Goal: Task Accomplishment & Management: Manage account settings

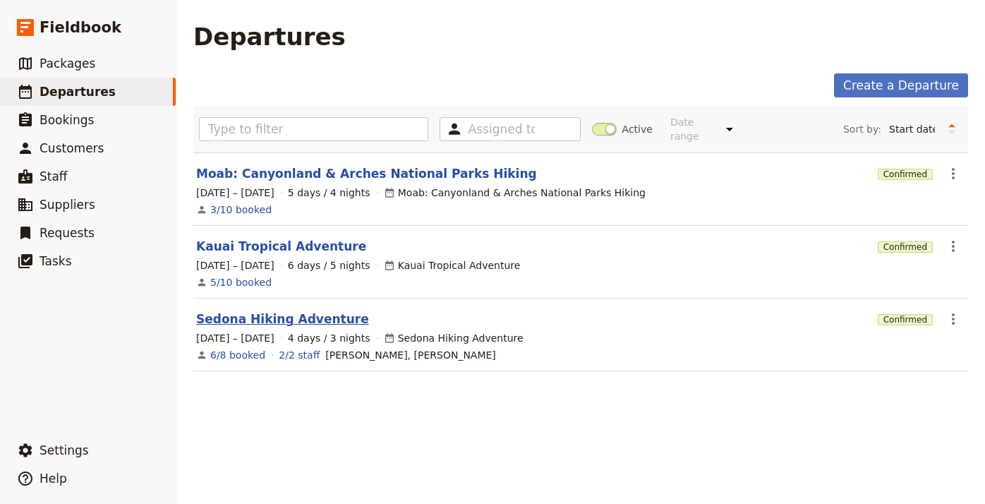
click at [320, 310] on link "Sedona Hiking Adventure" at bounding box center [282, 318] width 173 height 17
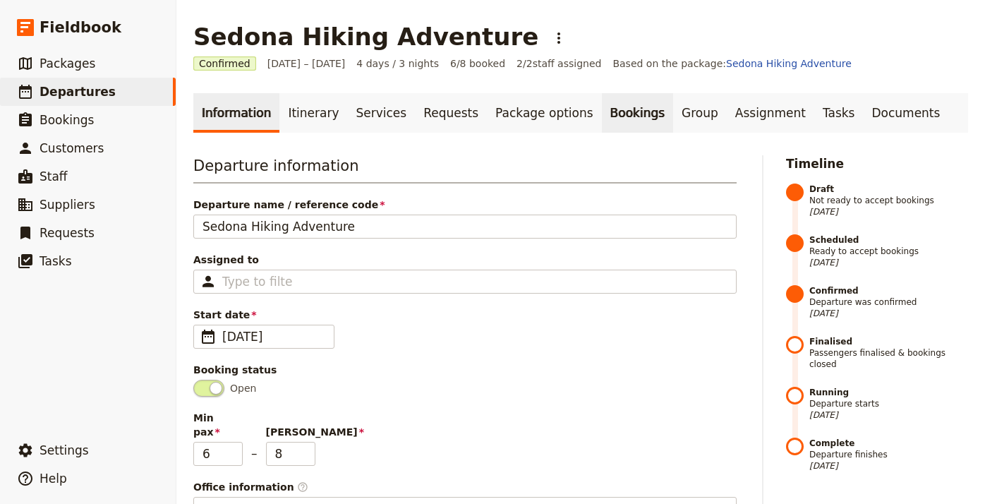
click at [616, 121] on link "Bookings" at bounding box center [637, 113] width 71 height 40
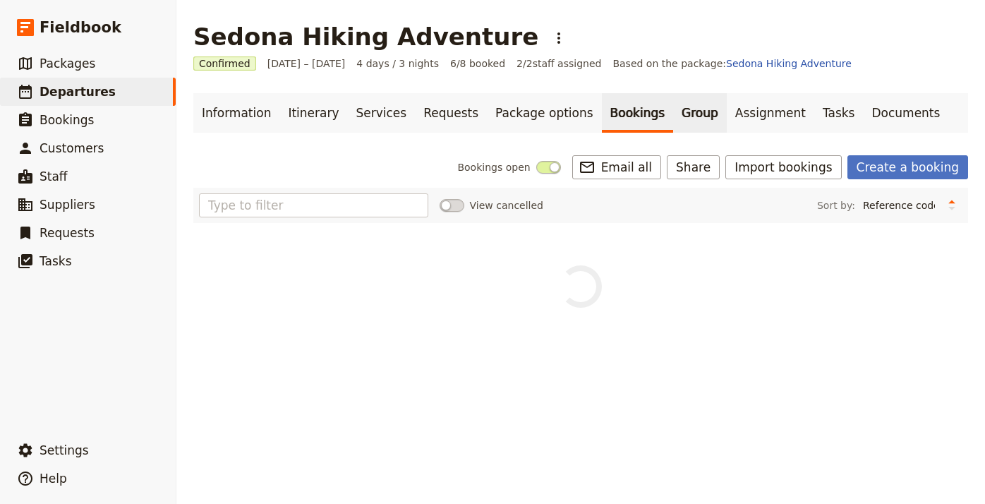
click at [673, 112] on link "Group" at bounding box center [700, 113] width 54 height 40
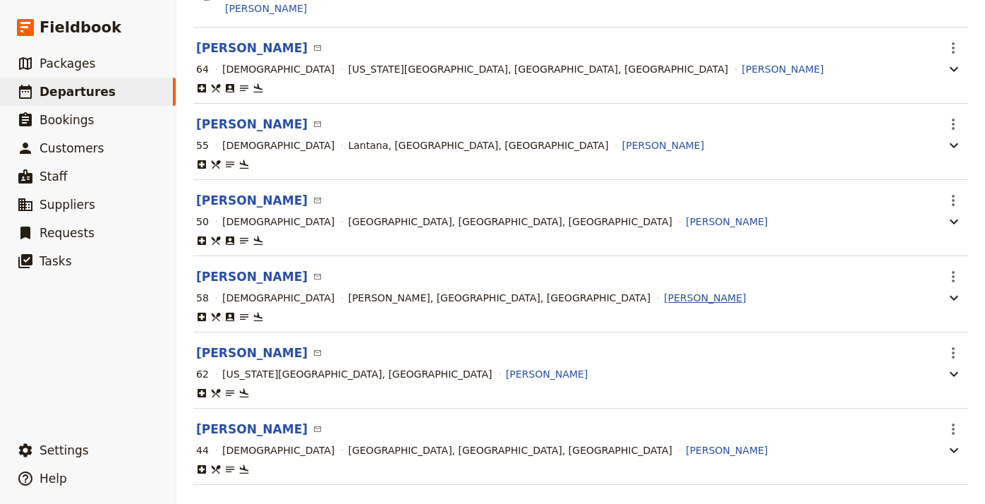
scroll to position [317, 0]
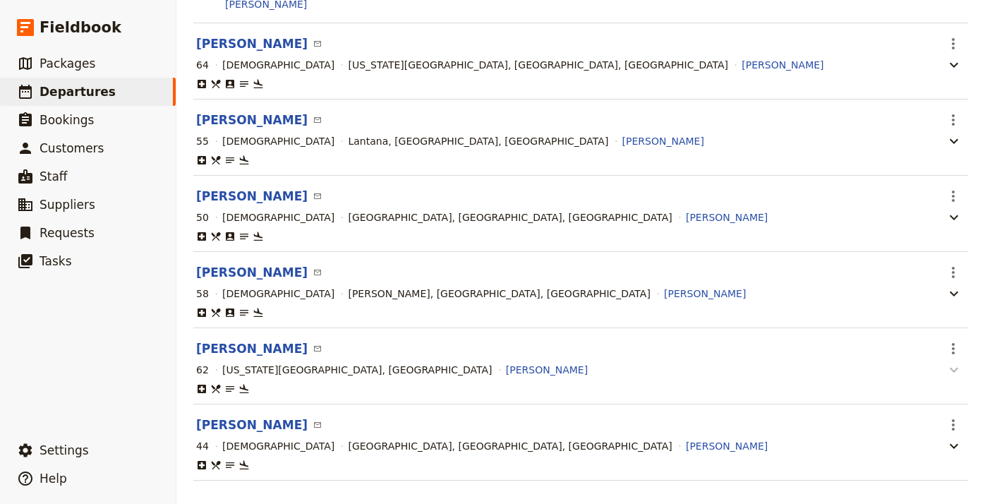
click at [955, 370] on icon "button" at bounding box center [953, 369] width 17 height 17
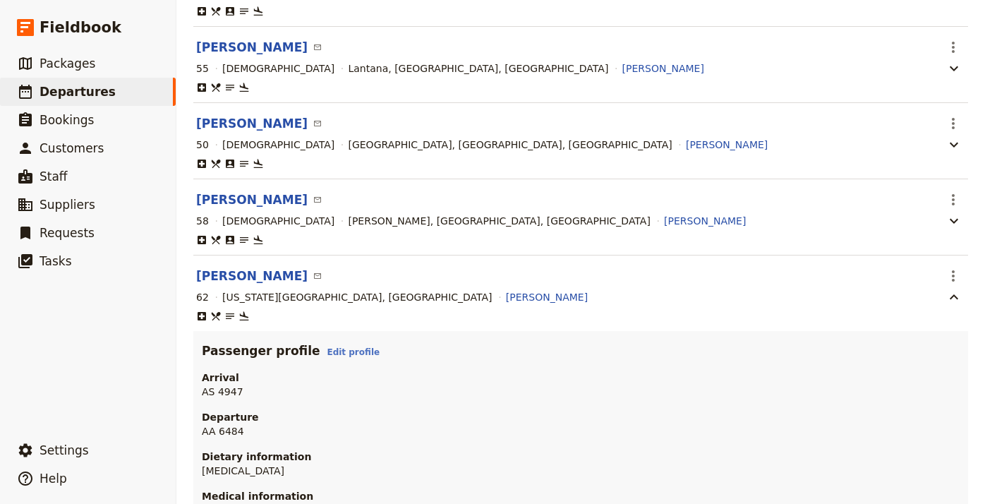
scroll to position [392, 0]
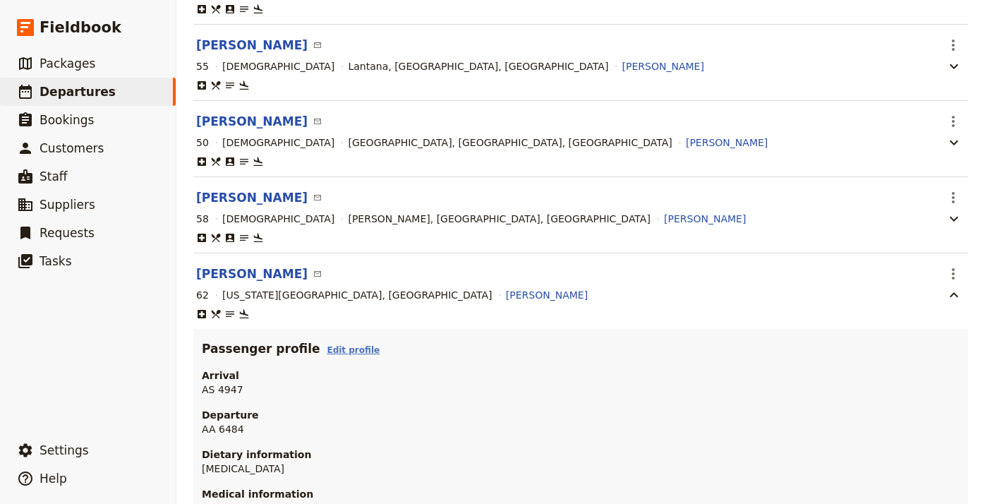
click at [338, 350] on link "Edit profile" at bounding box center [353, 350] width 53 height 10
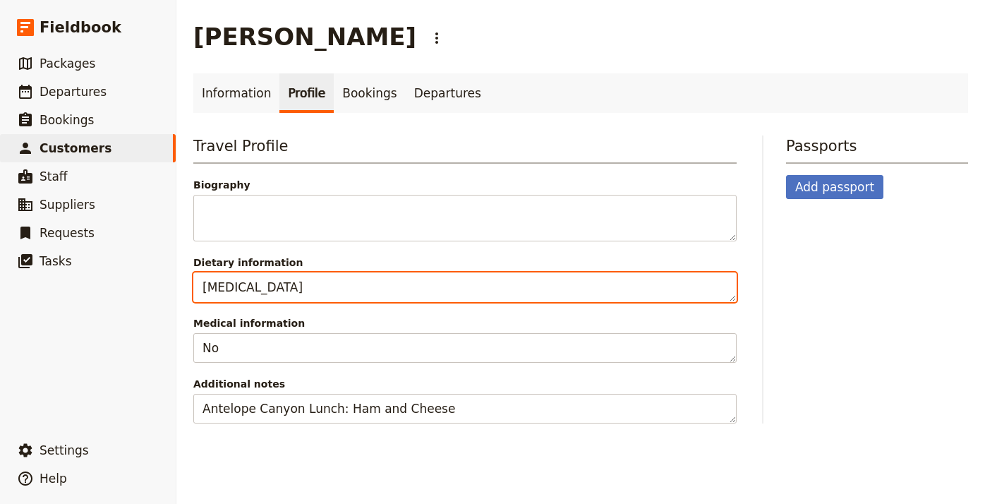
click at [375, 279] on textarea "[MEDICAL_DATA]" at bounding box center [464, 287] width 543 height 30
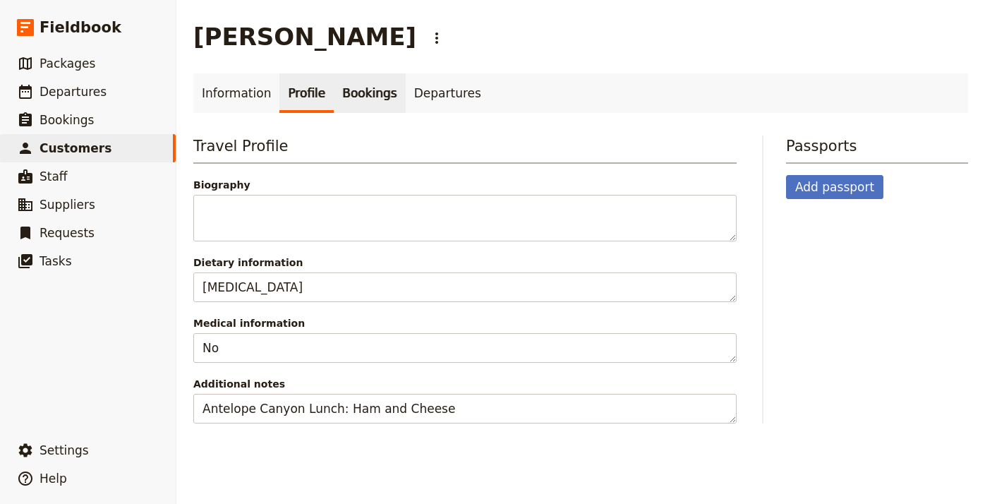
click at [350, 94] on link "Bookings" at bounding box center [369, 93] width 71 height 40
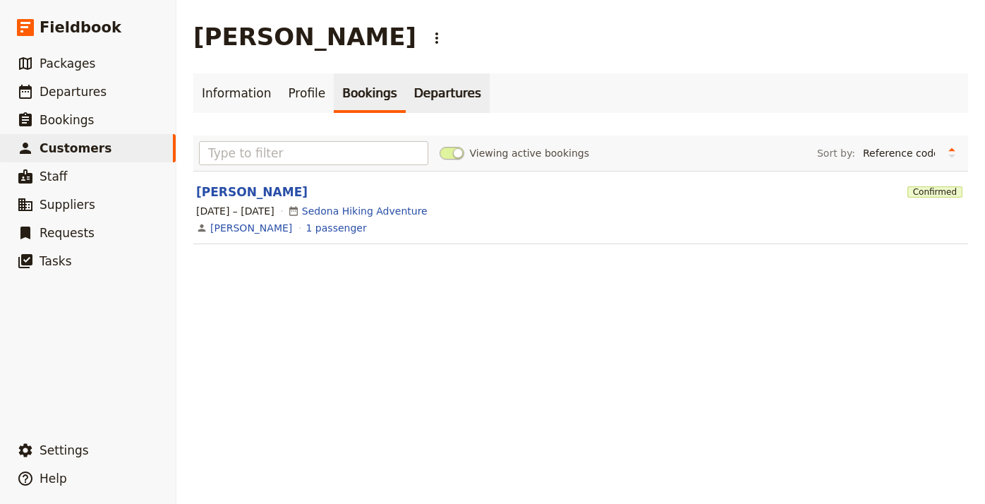
click at [440, 90] on link "Departures" at bounding box center [448, 93] width 84 height 40
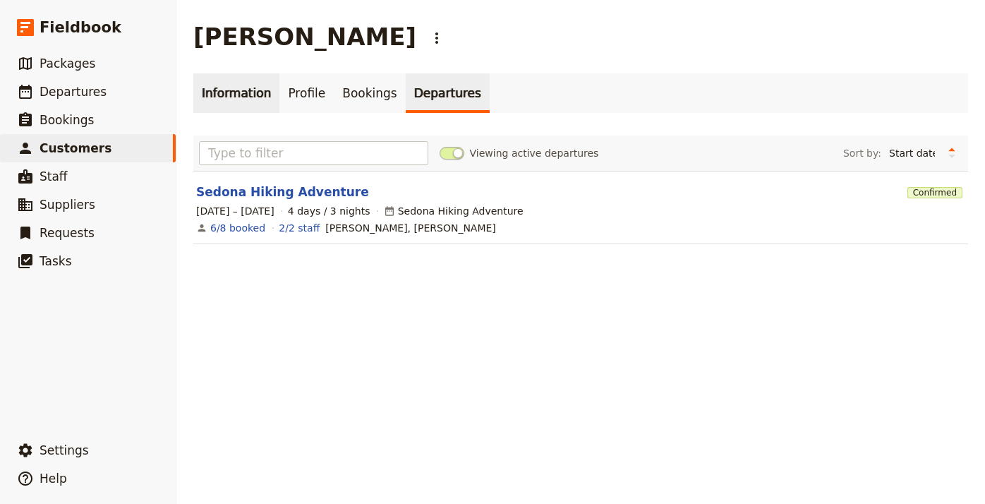
click at [253, 95] on link "Information" at bounding box center [236, 93] width 86 height 40
click at [246, 195] on link "Sedona Hiking Adventure" at bounding box center [282, 191] width 173 height 17
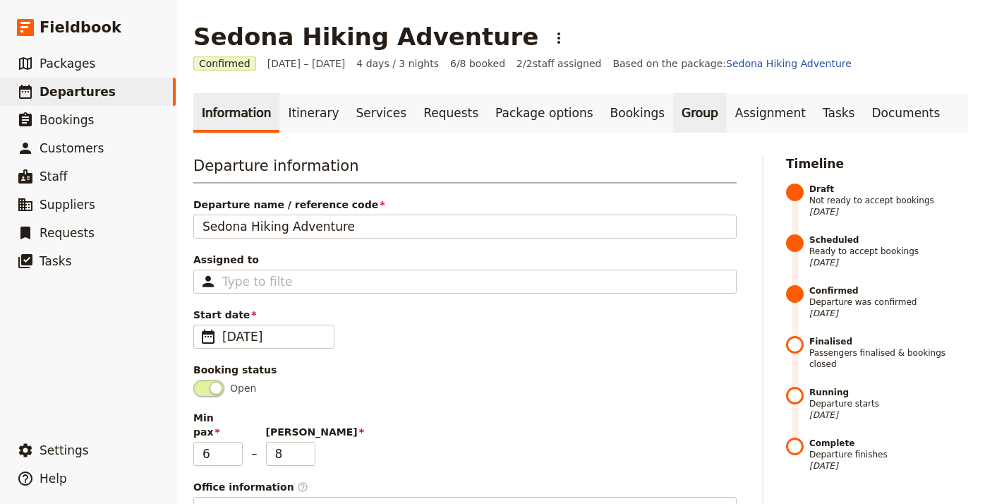
click at [673, 115] on link "Group" at bounding box center [700, 113] width 54 height 40
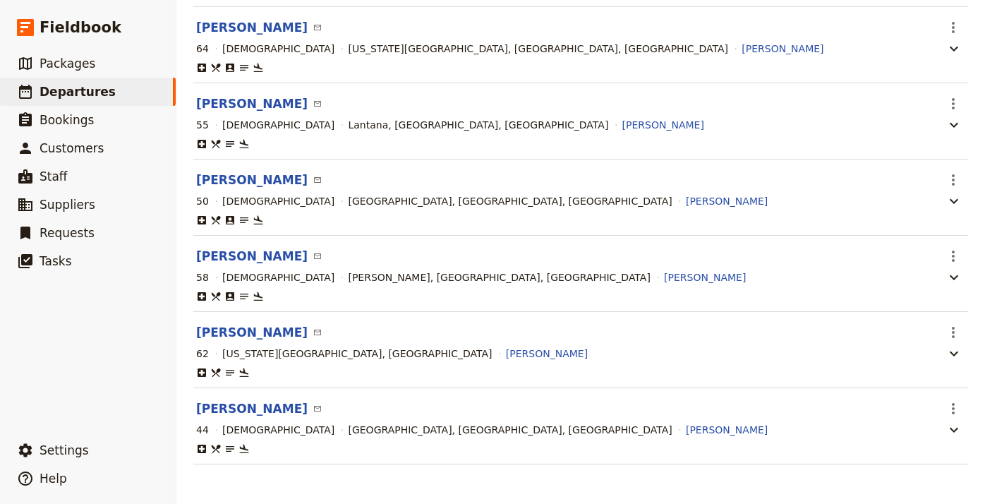
scroll to position [336, 0]
click at [955, 349] on icon "button" at bounding box center [953, 353] width 17 height 17
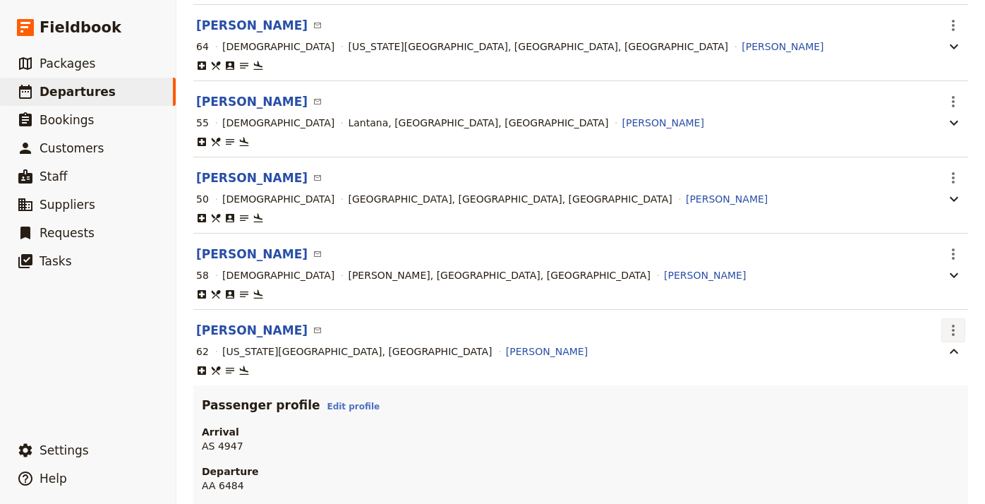
click at [957, 325] on icon "Actions" at bounding box center [953, 330] width 17 height 17
click at [895, 365] on span "Go to passenger profile" at bounding box center [898, 363] width 116 height 14
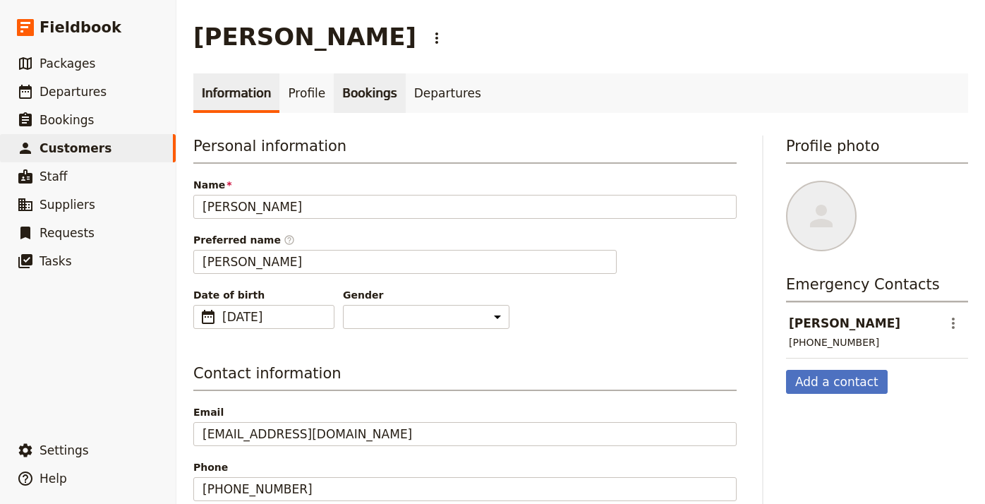
click at [368, 101] on link "Bookings" at bounding box center [369, 93] width 71 height 40
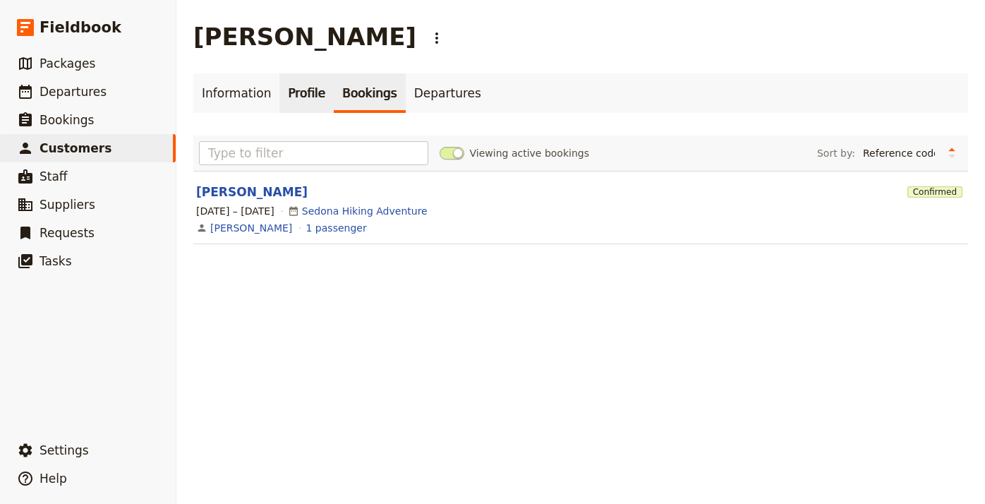
click at [303, 94] on link "Profile" at bounding box center [306, 93] width 54 height 40
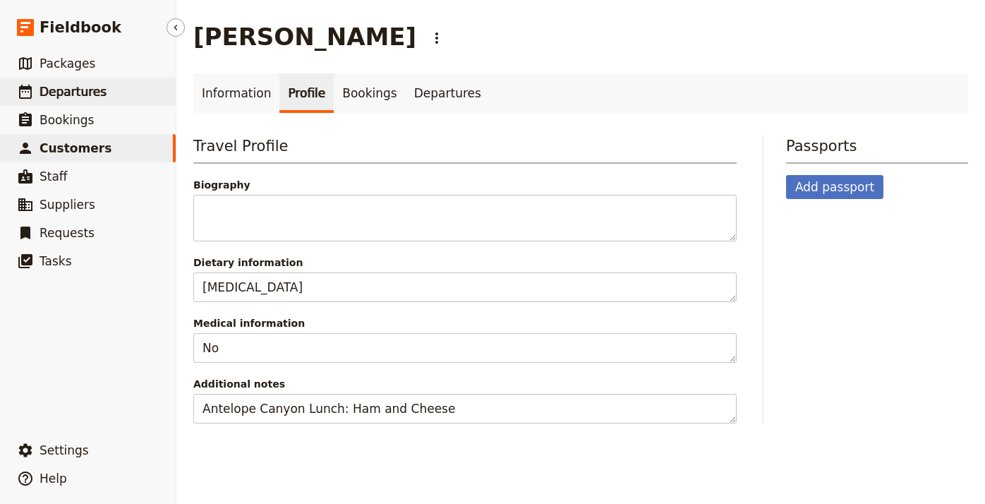
click at [82, 99] on span "Departures" at bounding box center [73, 91] width 67 height 17
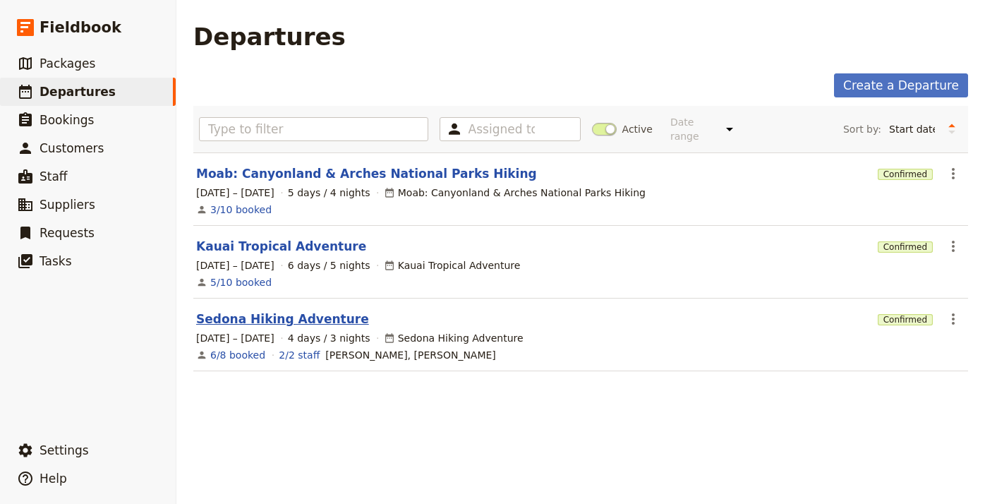
click at [281, 310] on link "Sedona Hiking Adventure" at bounding box center [282, 318] width 173 height 17
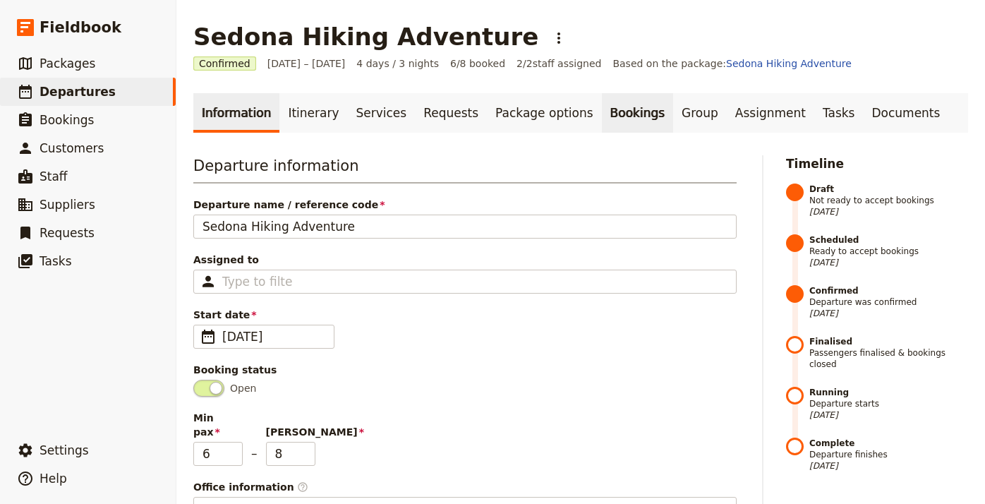
click at [602, 115] on link "Bookings" at bounding box center [637, 113] width 71 height 40
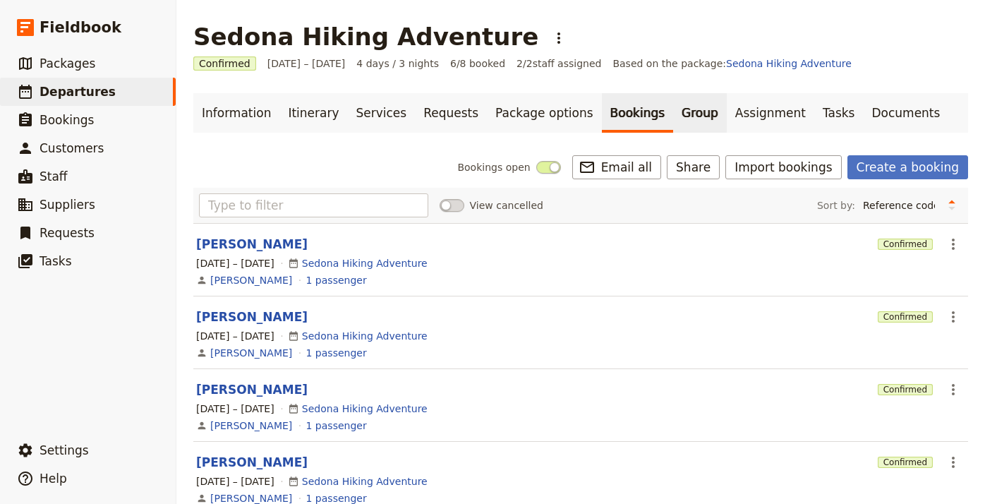
click at [673, 108] on link "Group" at bounding box center [700, 113] width 54 height 40
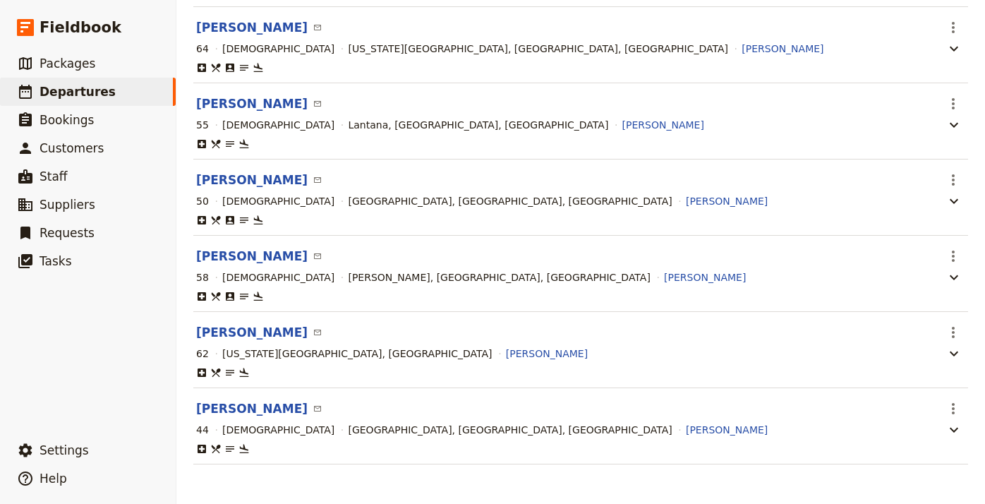
scroll to position [336, 0]
click at [955, 350] on icon "button" at bounding box center [953, 353] width 17 height 17
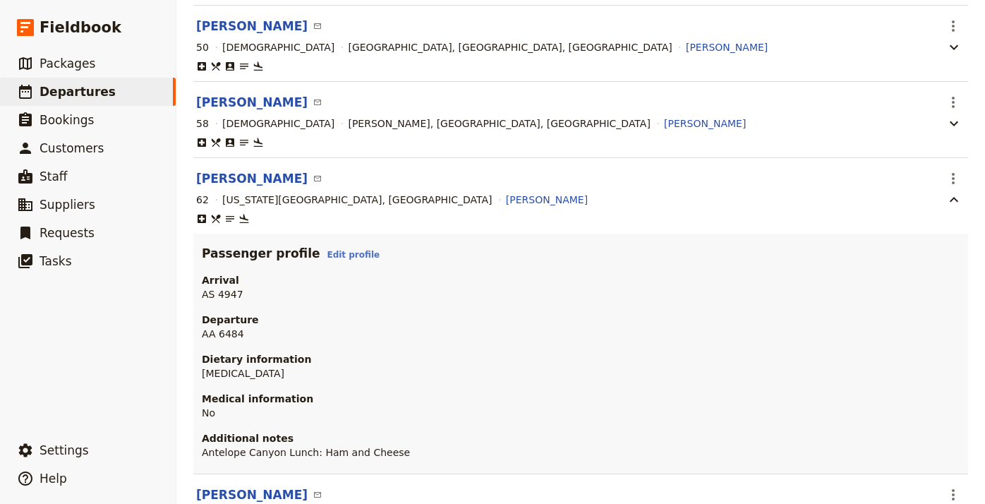
scroll to position [489, 0]
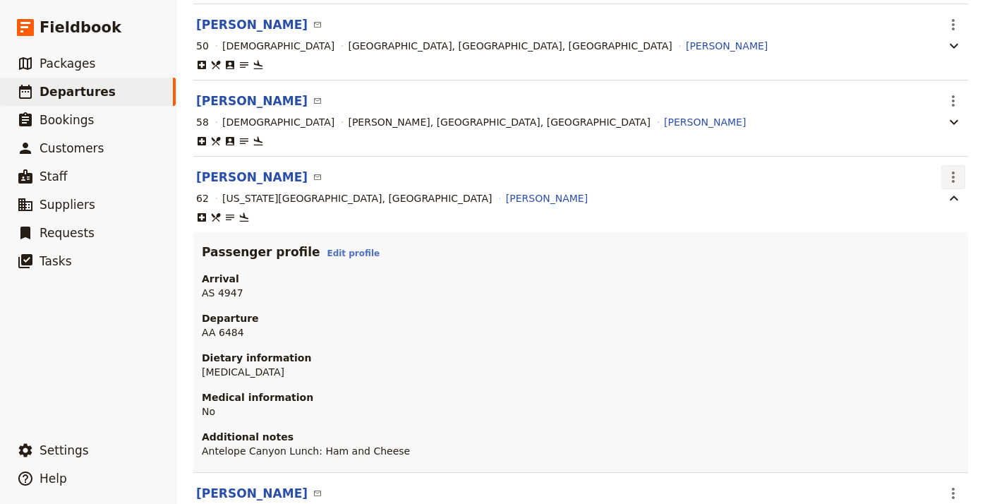
click at [950, 175] on icon "Actions" at bounding box center [953, 177] width 17 height 17
click at [935, 225] on span "Edit passenger" at bounding box center [898, 229] width 116 height 14
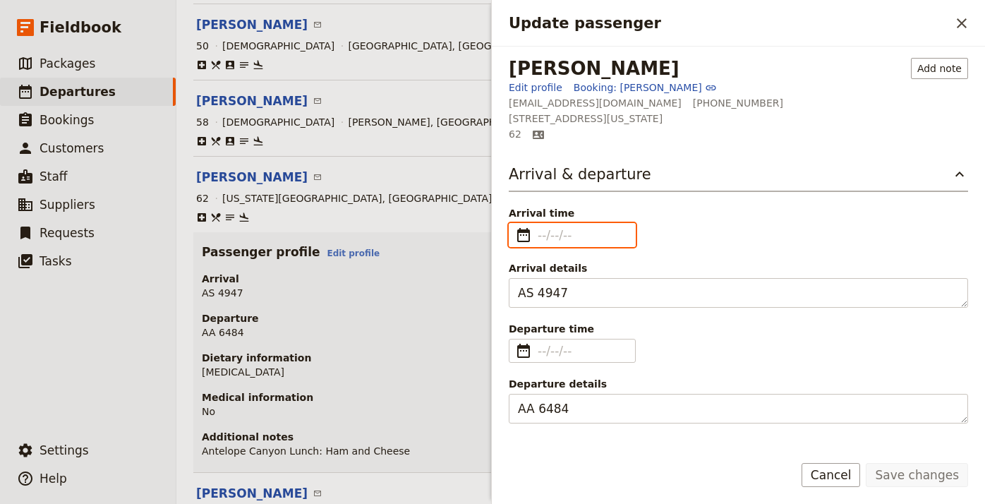
click at [541, 234] on input "Arrival time ​" at bounding box center [582, 234] width 89 height 17
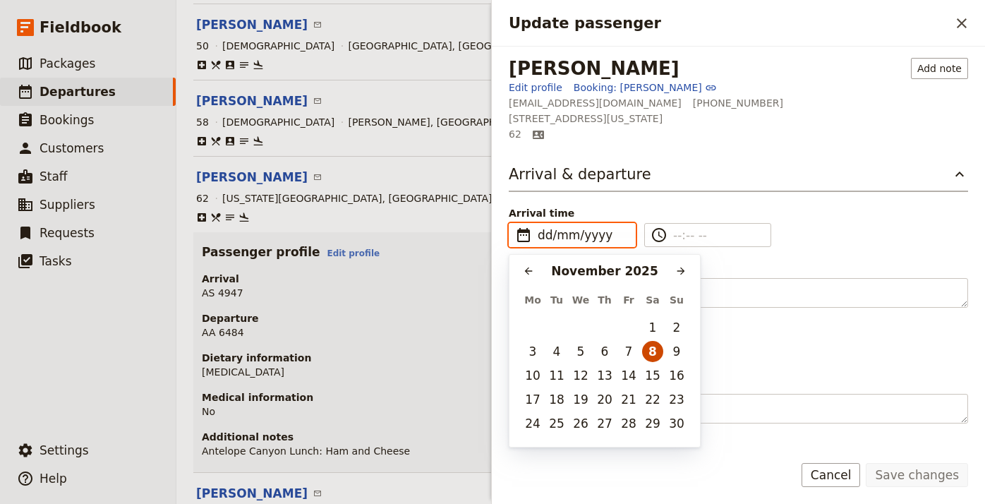
click at [658, 353] on button "8" at bounding box center [652, 351] width 21 height 21
type input "[DATE]"
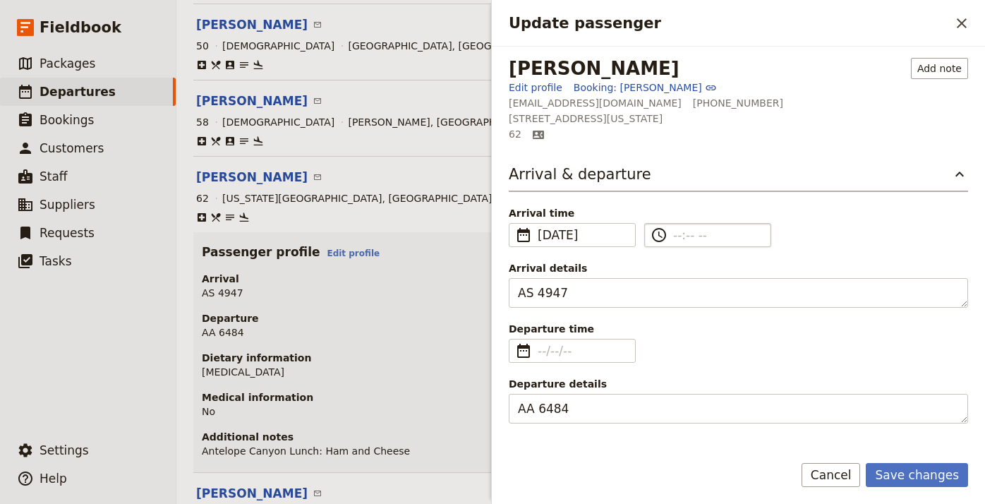
click at [674, 234] on input "​" at bounding box center [717, 234] width 89 height 17
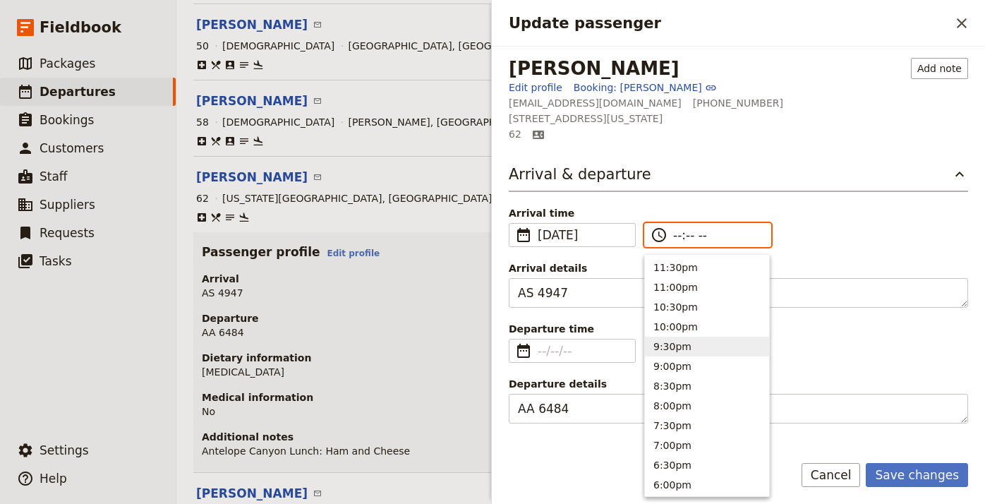
click at [689, 347] on button "9:30pm" at bounding box center [707, 347] width 124 height 20
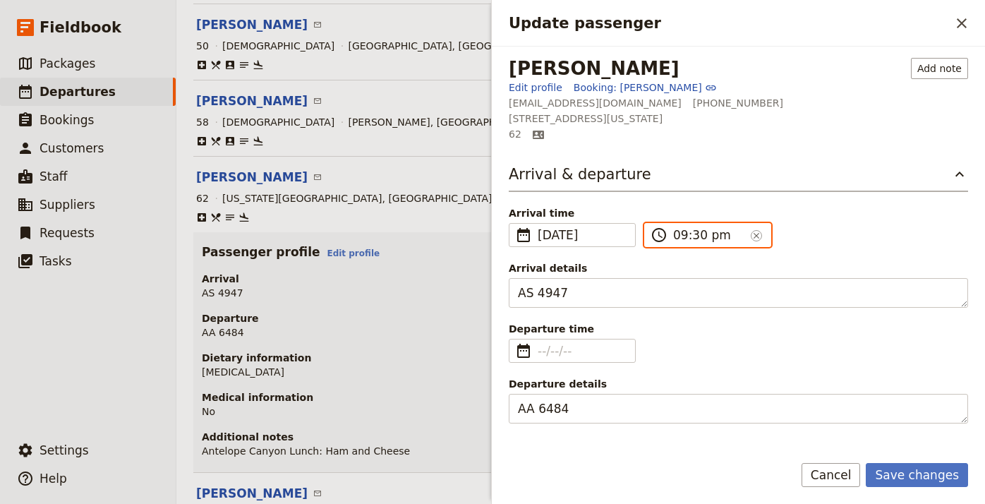
click at [721, 228] on input "09:30 pm" at bounding box center [709, 234] width 72 height 17
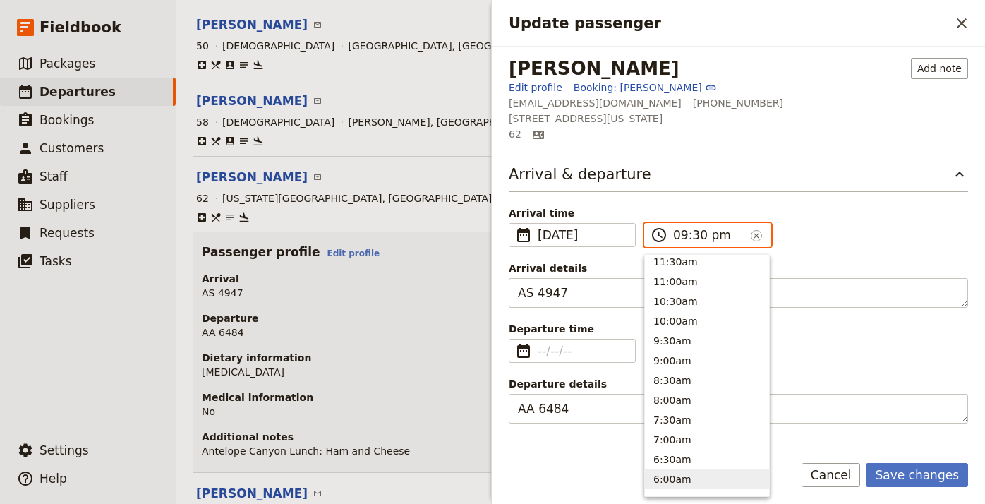
scroll to position [479, 0]
click at [698, 348] on button "9:30am" at bounding box center [707, 342] width 124 height 20
type input "09:30 am"
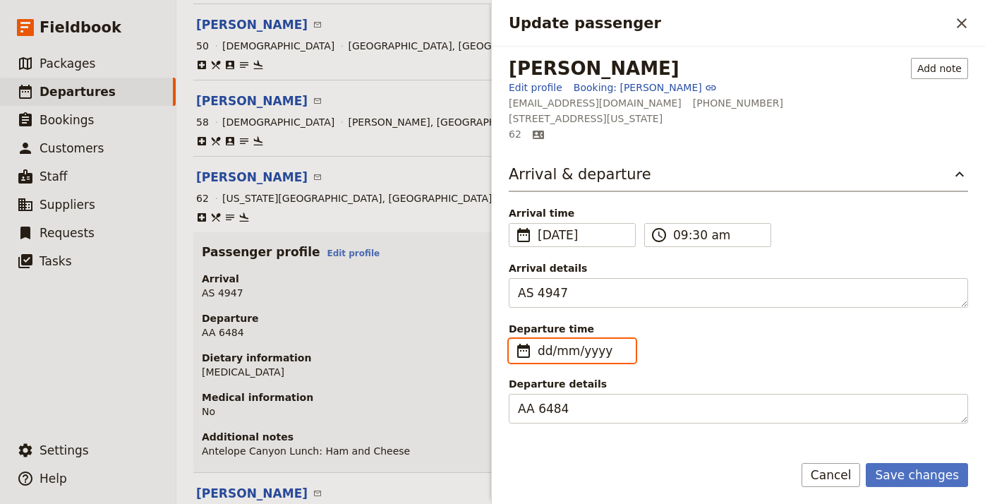
click at [544, 349] on input "dd/mm/yyyy" at bounding box center [582, 350] width 89 height 17
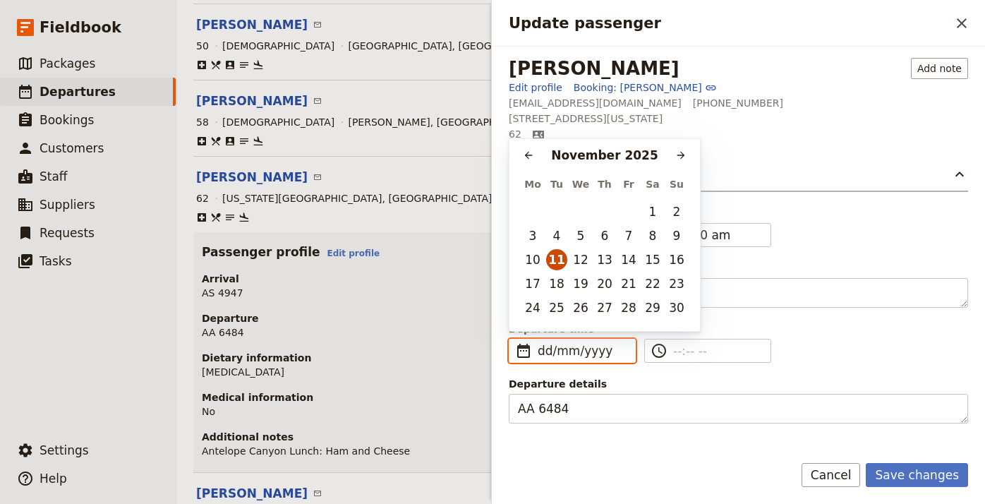
click at [560, 262] on button "11" at bounding box center [556, 259] width 21 height 21
type input "11/11/2025"
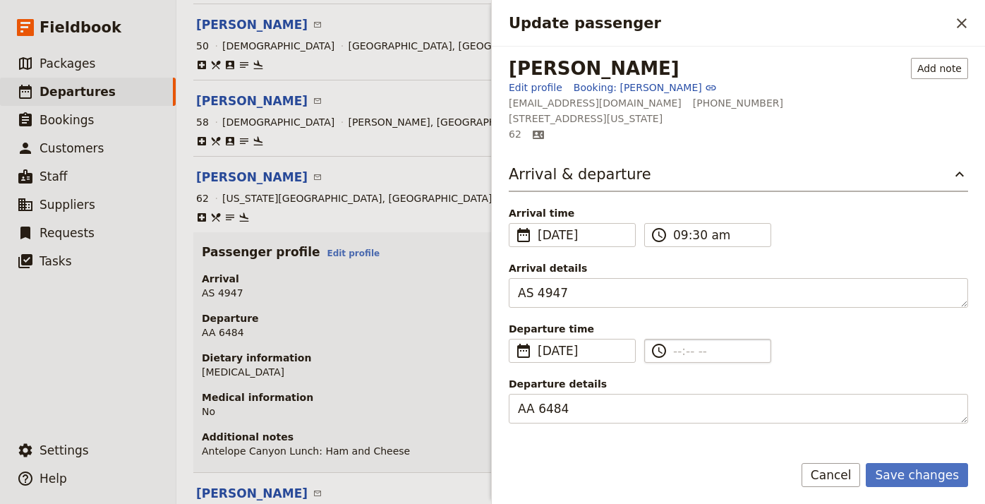
click at [677, 348] on input "​" at bounding box center [717, 350] width 89 height 17
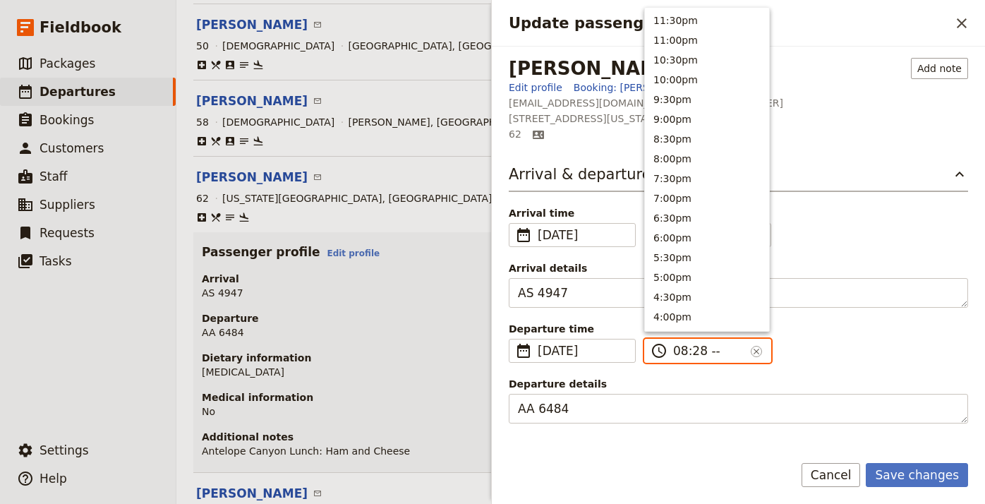
type input "08:28 pm"
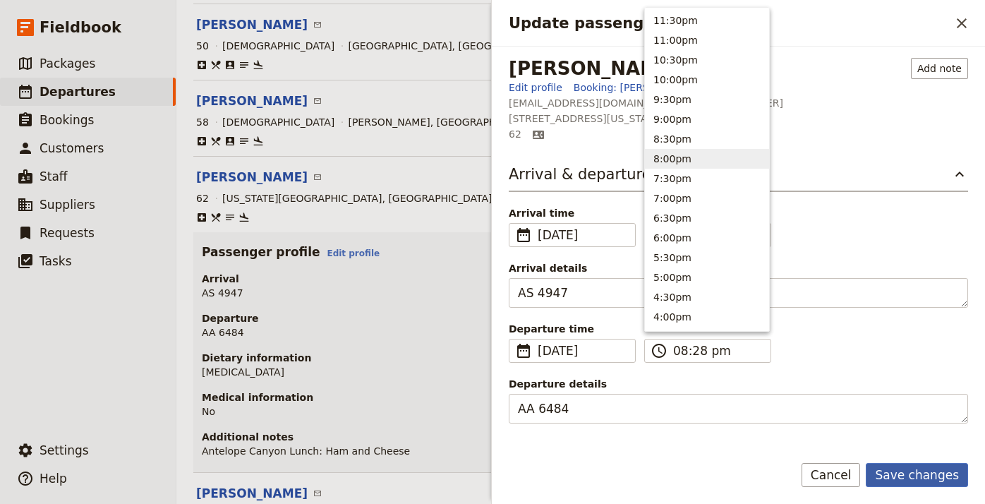
click at [949, 478] on button "Save changes" at bounding box center [917, 475] width 102 height 24
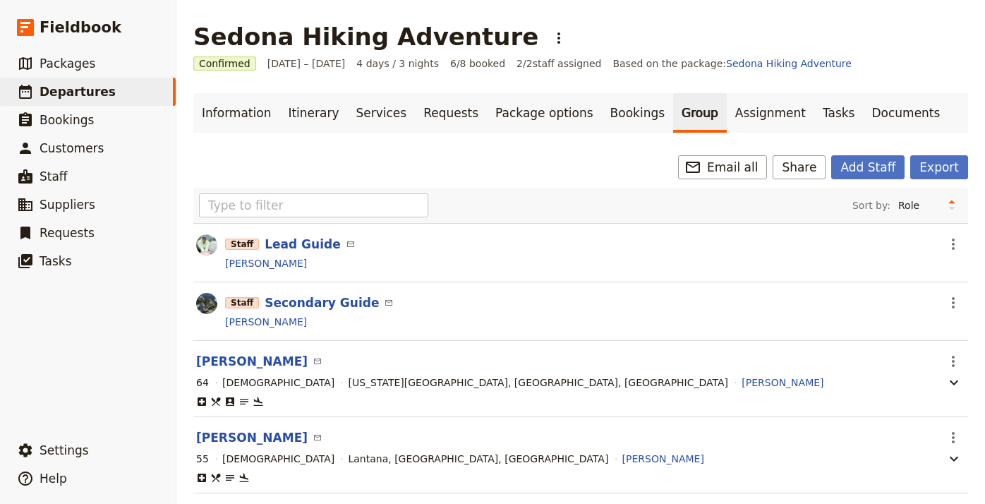
scroll to position [0, 0]
click at [305, 111] on link "Itinerary" at bounding box center [313, 113] width 68 height 40
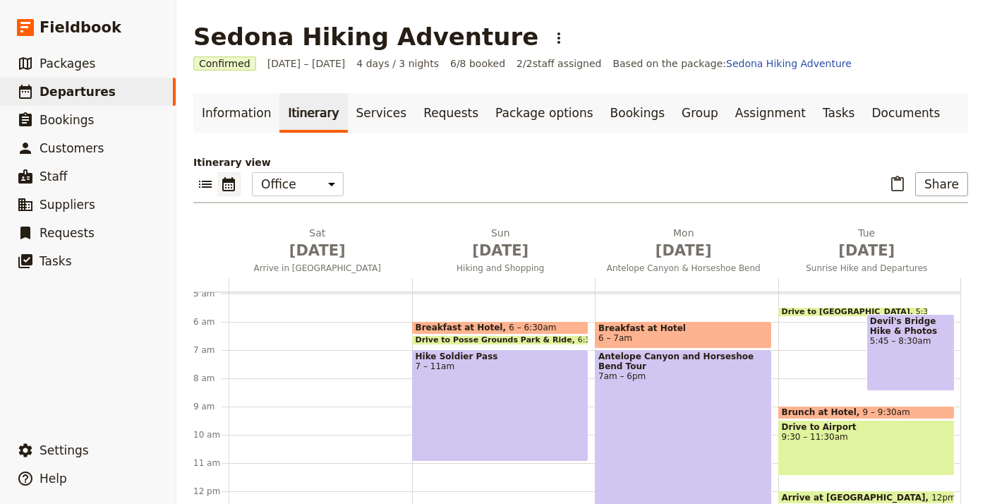
scroll to position [140, 0]
